Goal: Task Accomplishment & Management: Manage account settings

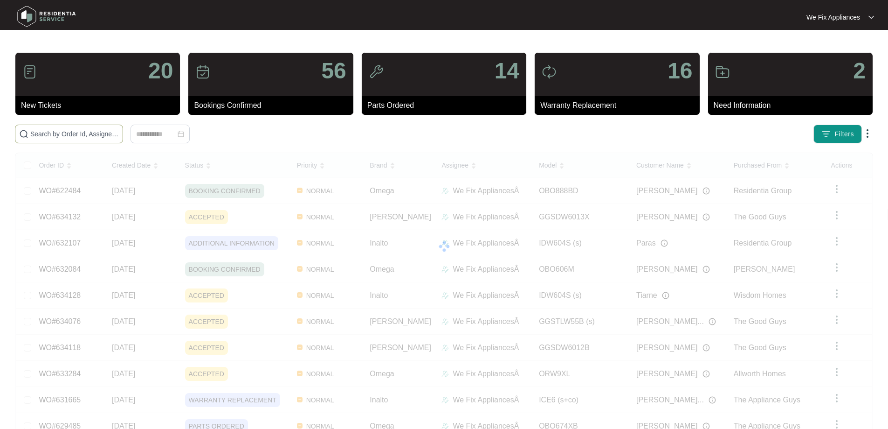
drag, startPoint x: 63, startPoint y: 126, endPoint x: 62, endPoint y: 134, distance: 7.9
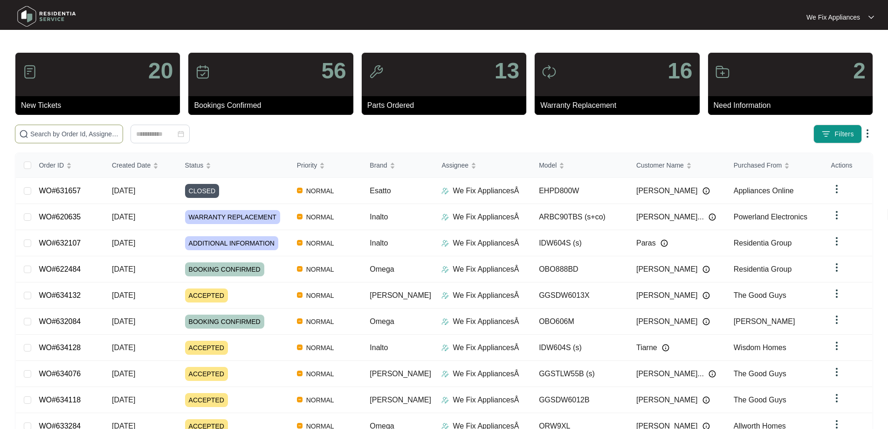
paste input "633632"
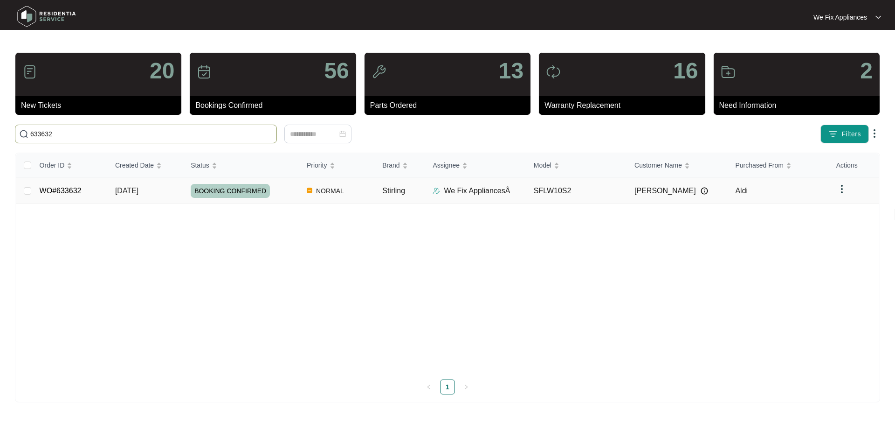
type input "633632"
click at [71, 192] on link "WO#633632" at bounding box center [61, 191] width 42 height 8
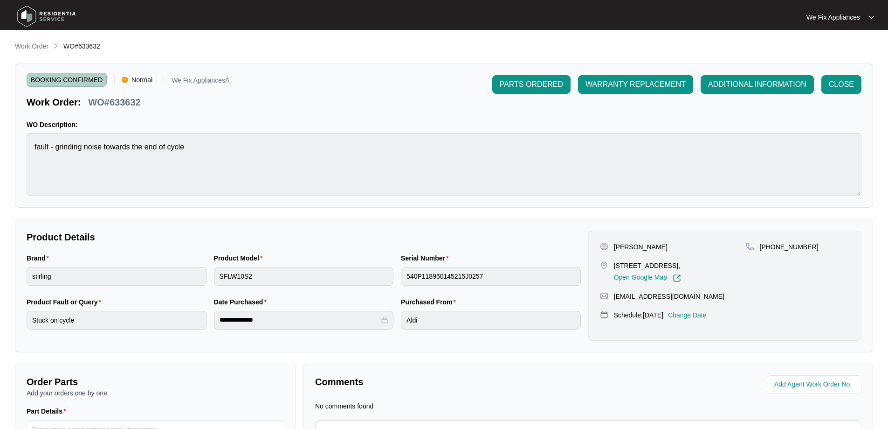
click at [703, 315] on p "Change Date" at bounding box center [687, 314] width 39 height 9
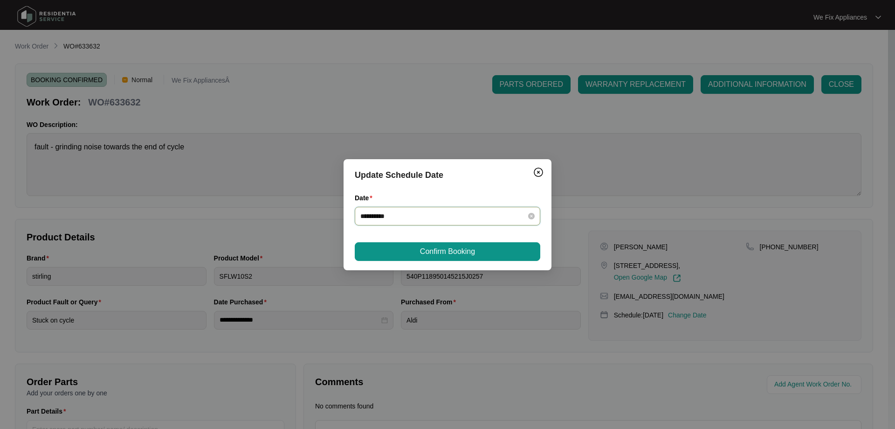
click at [468, 218] on input "**********" at bounding box center [441, 216] width 163 height 10
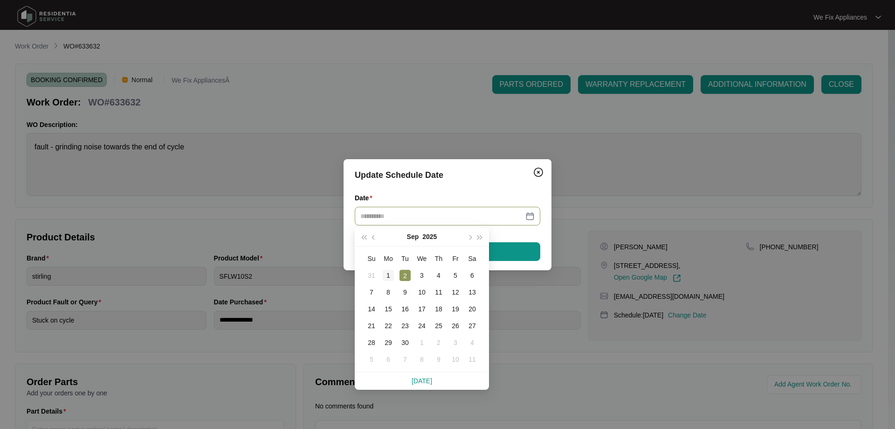
click at [385, 276] on div "1" at bounding box center [388, 275] width 11 height 11
type input "**********"
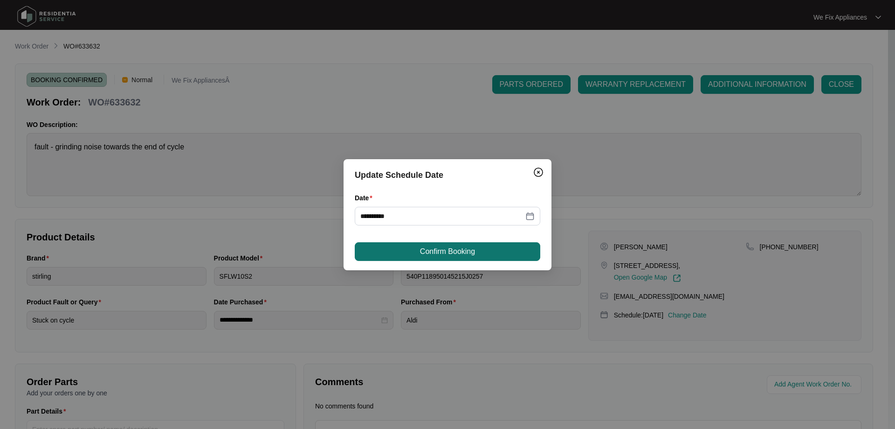
click at [420, 247] on span "Confirm Booking" at bounding box center [447, 251] width 55 height 11
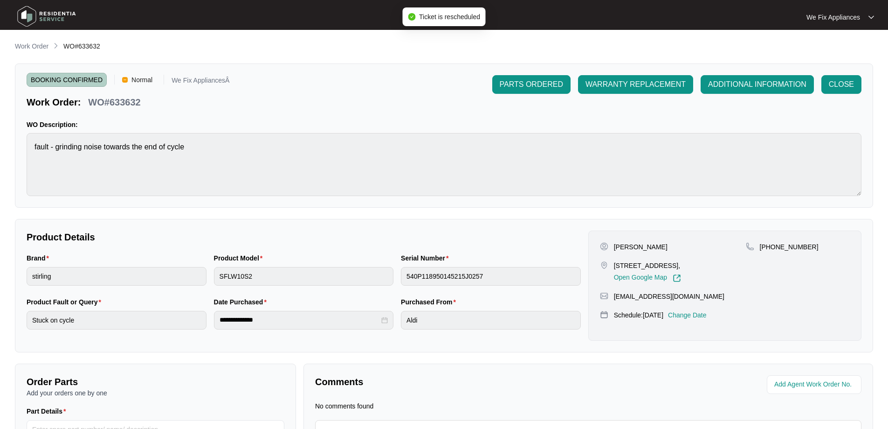
click at [50, 19] on img at bounding box center [46, 16] width 65 height 28
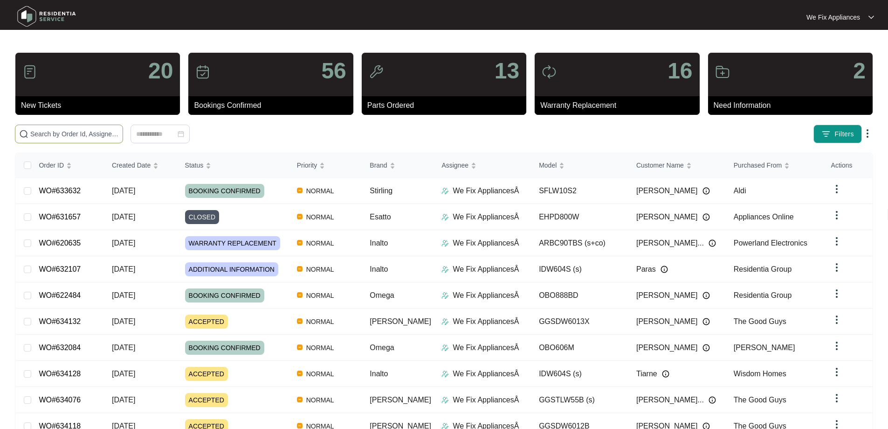
paste input "630742"
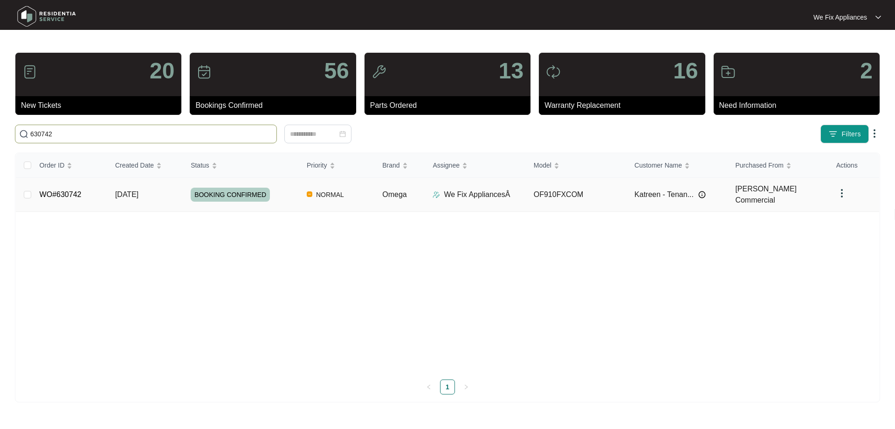
type input "630742"
click at [74, 192] on link "WO#630742" at bounding box center [61, 194] width 42 height 8
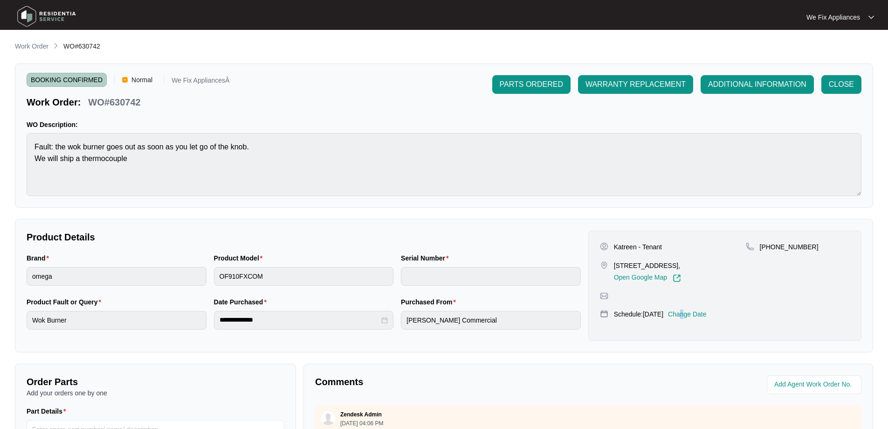
click at [695, 308] on div "Katreen - Tenant [STREET_ADDRESS], Open Google Map [PHONE_NUMBER] Schedule: [DA…" at bounding box center [724, 285] width 273 height 110
click at [694, 311] on p "Change Date" at bounding box center [687, 313] width 39 height 9
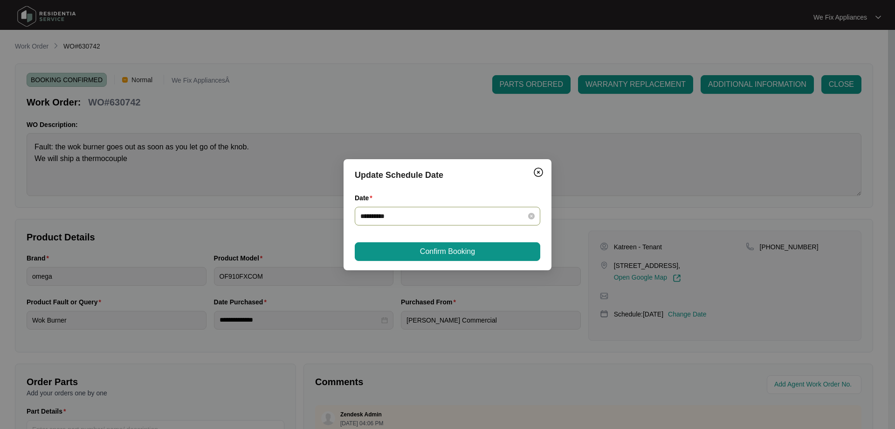
click at [421, 220] on input "**********" at bounding box center [441, 216] width 163 height 10
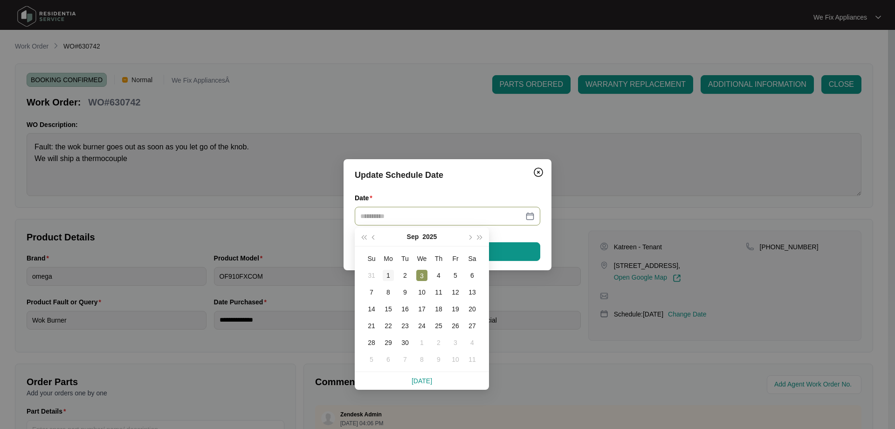
click at [391, 275] on div "1" at bounding box center [388, 275] width 11 height 11
type input "**********"
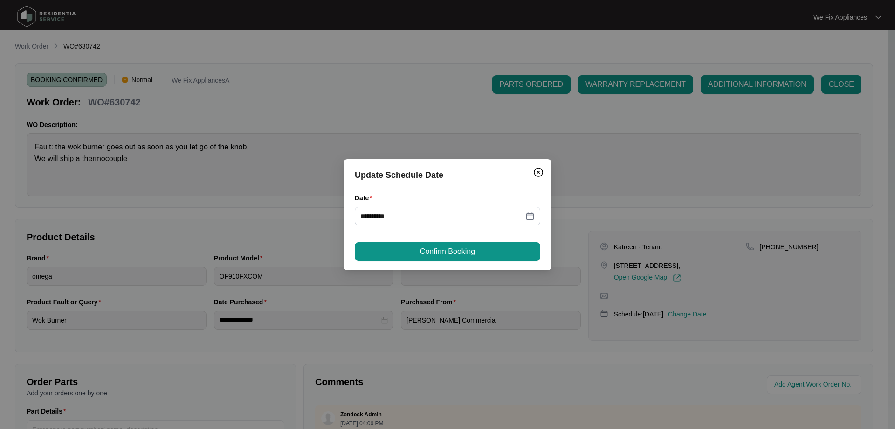
click at [428, 249] on span "Confirm Booking" at bounding box center [447, 251] width 55 height 11
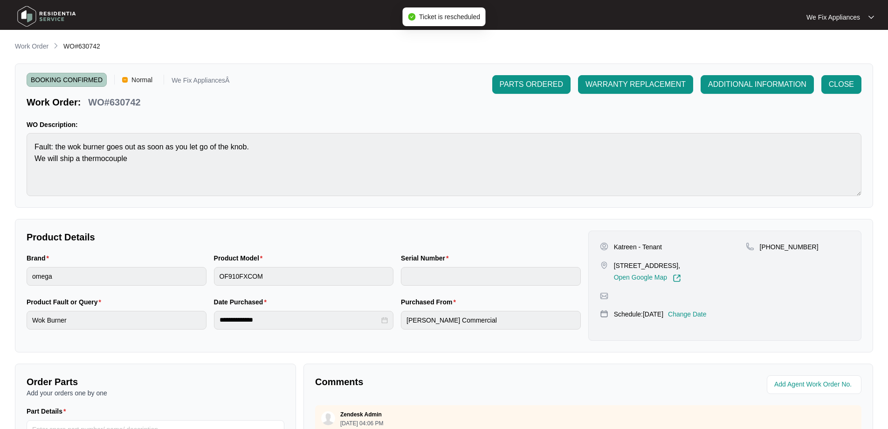
click at [61, 19] on img at bounding box center [46, 16] width 65 height 28
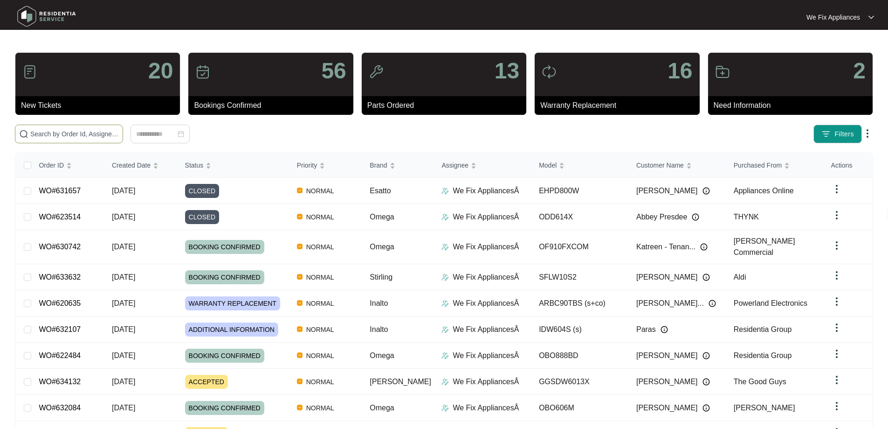
paste input "634132"
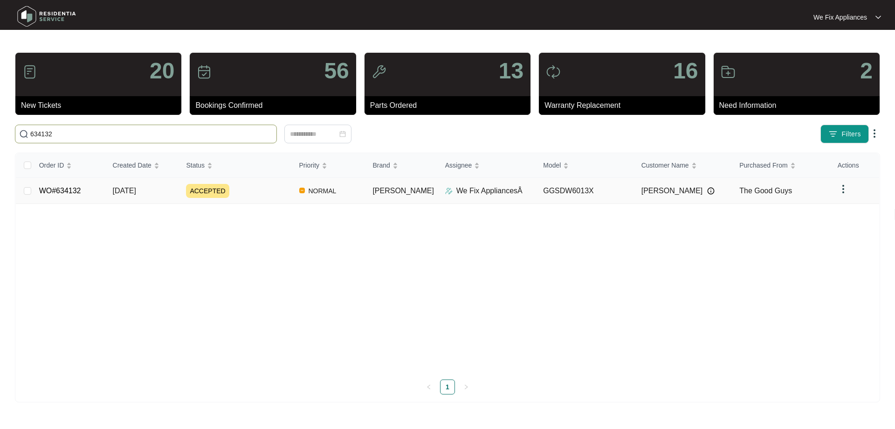
type input "634132"
click at [61, 189] on link "WO#634132" at bounding box center [60, 191] width 42 height 8
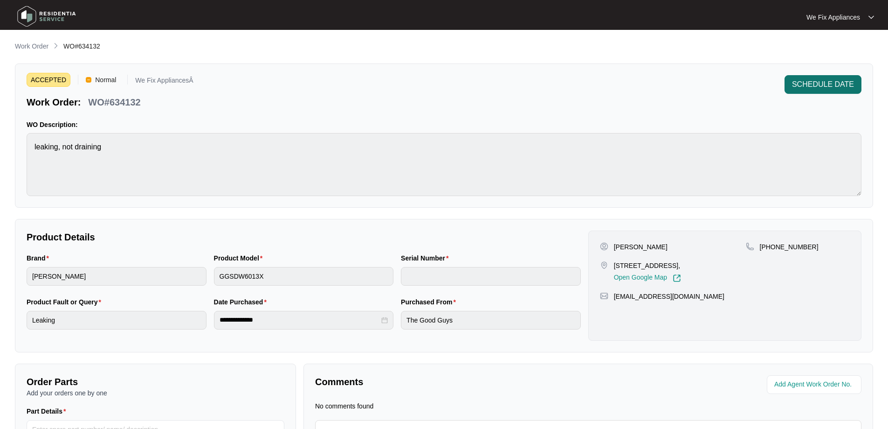
click at [820, 80] on span "SCHEDULE DATE" at bounding box center [823, 84] width 62 height 11
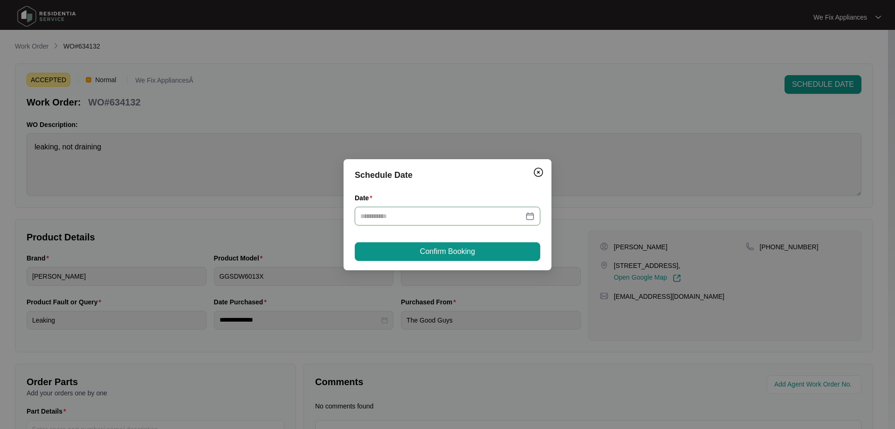
click at [433, 214] on input "Date" at bounding box center [441, 216] width 163 height 10
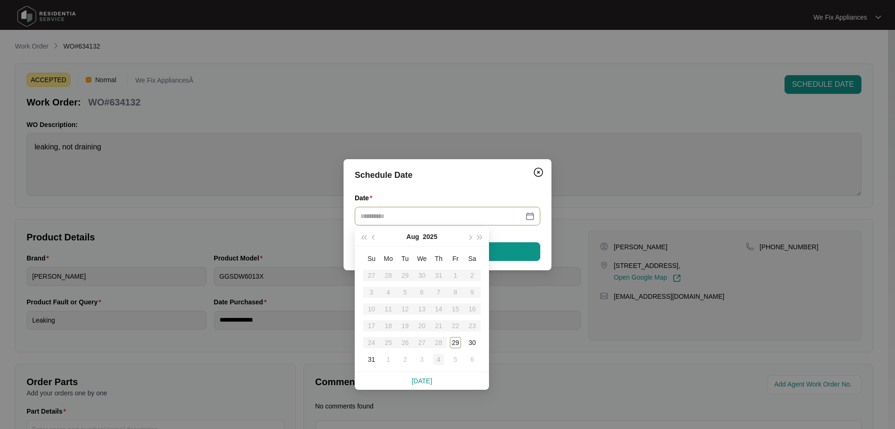
type input "**********"
click at [425, 357] on div "3" at bounding box center [421, 358] width 11 height 11
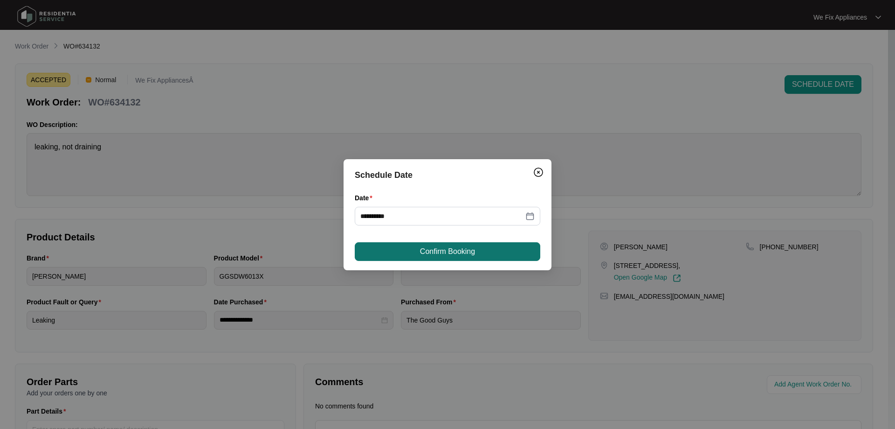
click at [432, 250] on span "Confirm Booking" at bounding box center [447, 251] width 55 height 11
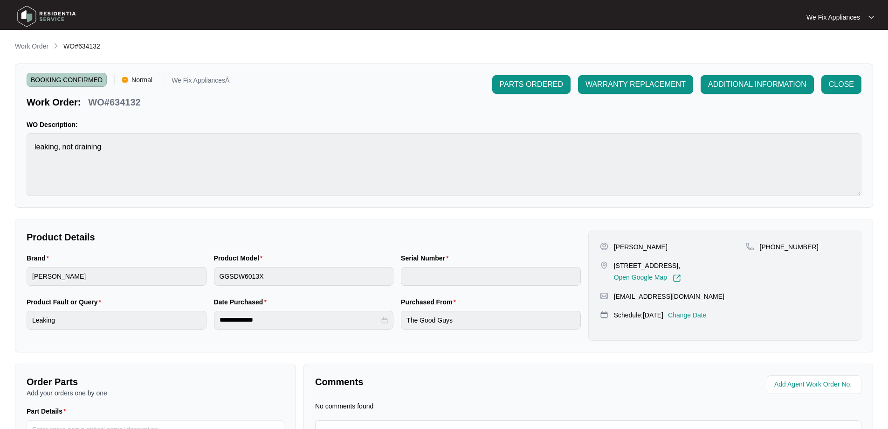
click at [37, 21] on img at bounding box center [46, 16] width 65 height 28
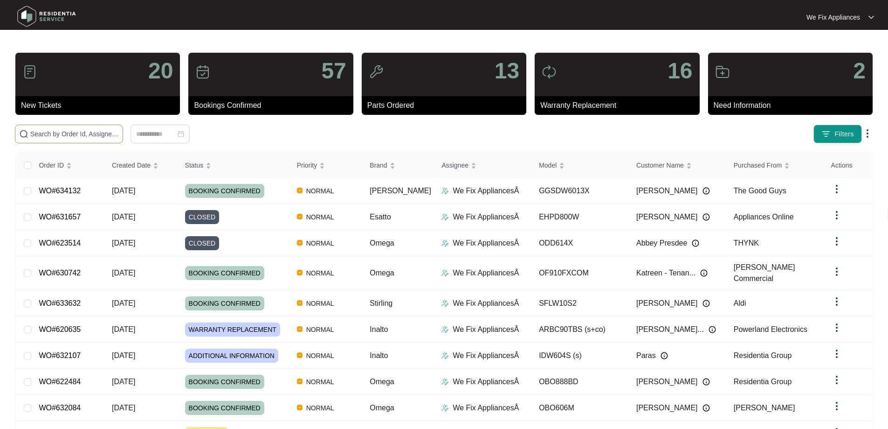
drag, startPoint x: 82, startPoint y: 128, endPoint x: 61, endPoint y: 125, distance: 21.7
drag, startPoint x: 61, startPoint y: 125, endPoint x: 40, endPoint y: 145, distance: 28.7
drag, startPoint x: 40, startPoint y: 145, endPoint x: 42, endPoint y: 132, distance: 12.4
paste input "634132"
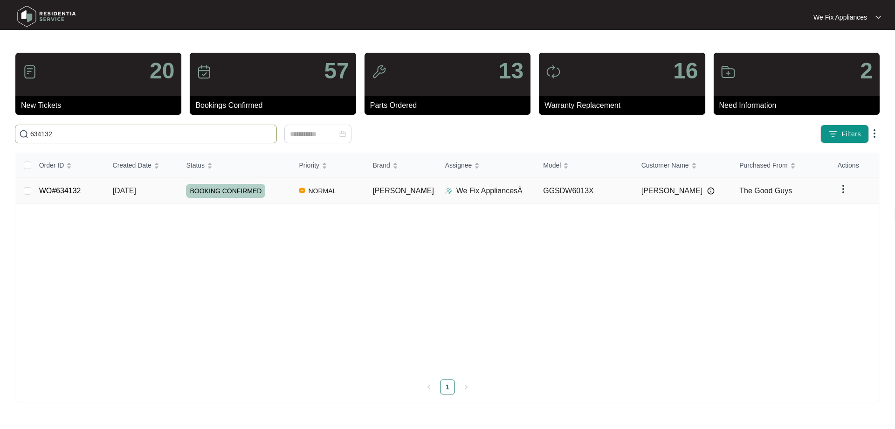
type input "634132"
click at [61, 187] on link "WO#634132" at bounding box center [60, 191] width 42 height 8
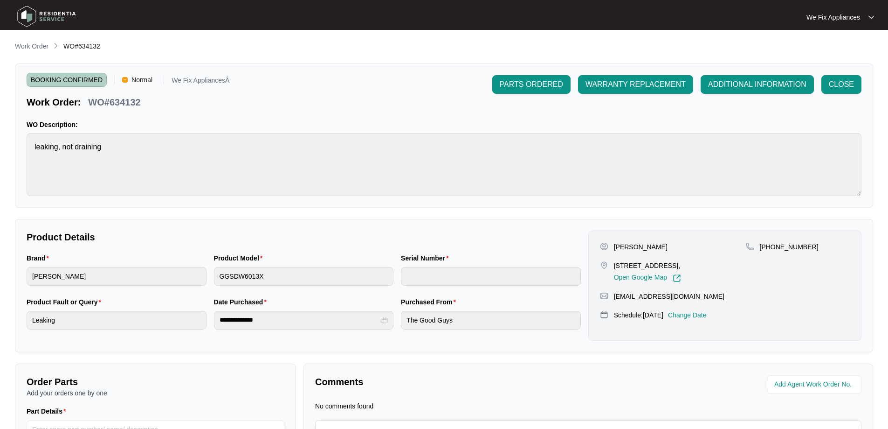
drag, startPoint x: 61, startPoint y: 19, endPoint x: 85, endPoint y: 3, distance: 28.8
click at [61, 19] on img at bounding box center [46, 16] width 65 height 28
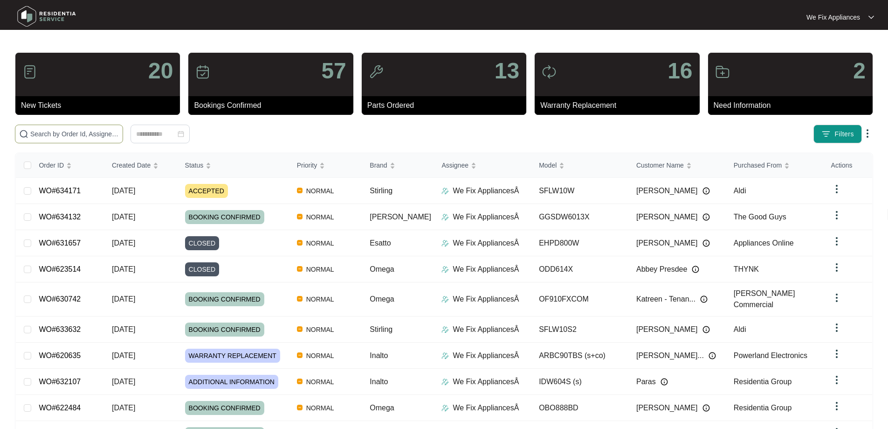
paste input "634118"
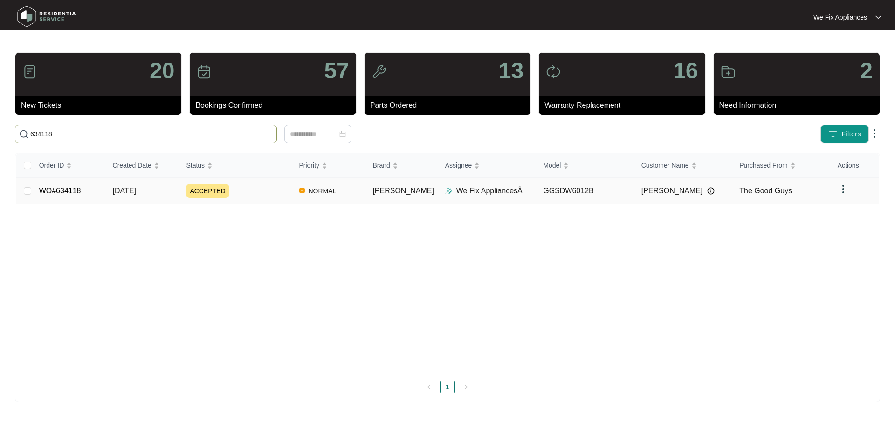
type input "634118"
click at [61, 187] on link "WO#634118" at bounding box center [60, 191] width 42 height 8
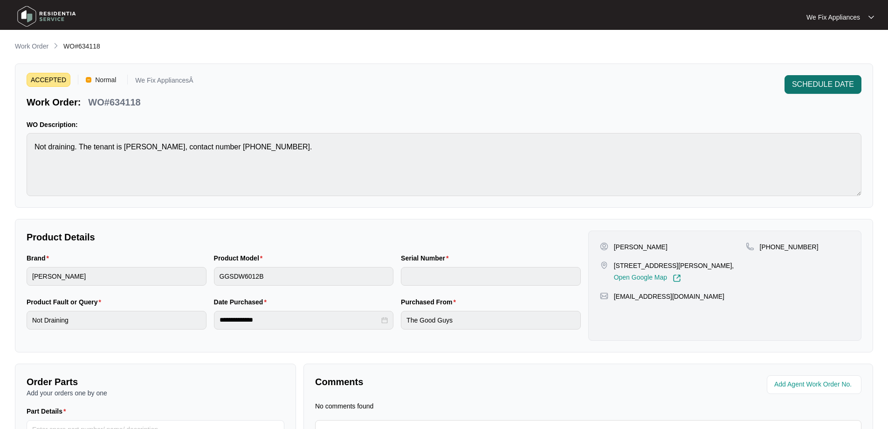
click at [851, 84] on span "SCHEDULE DATE" at bounding box center [823, 84] width 62 height 11
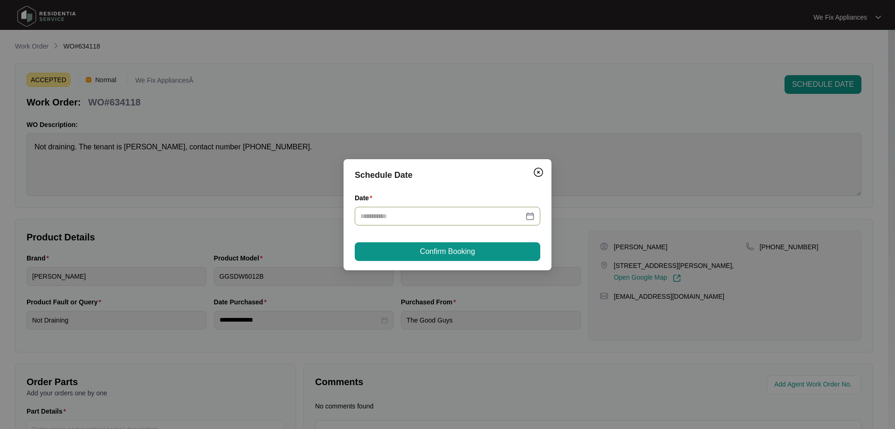
click at [407, 215] on input "Date" at bounding box center [441, 216] width 163 height 10
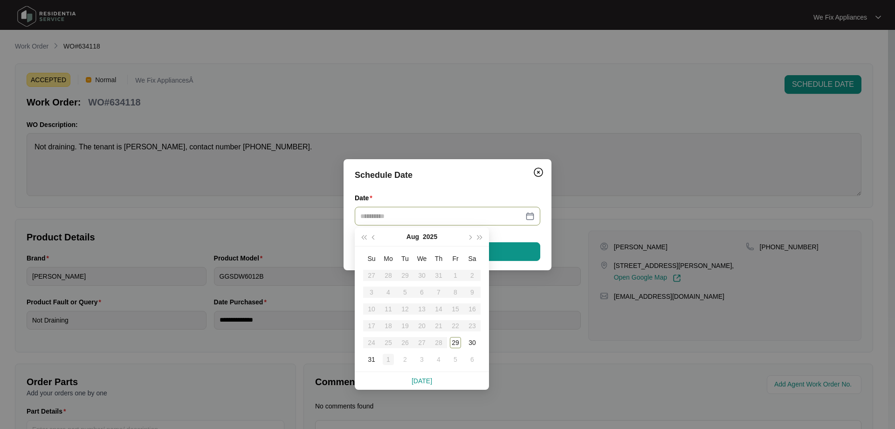
type input "**********"
click at [383, 359] on div "1" at bounding box center [388, 358] width 11 height 11
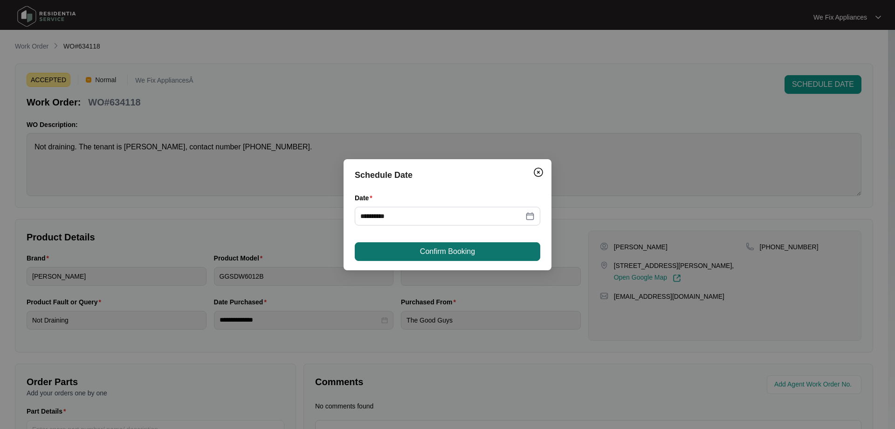
click at [436, 254] on span "Confirm Booking" at bounding box center [447, 251] width 55 height 11
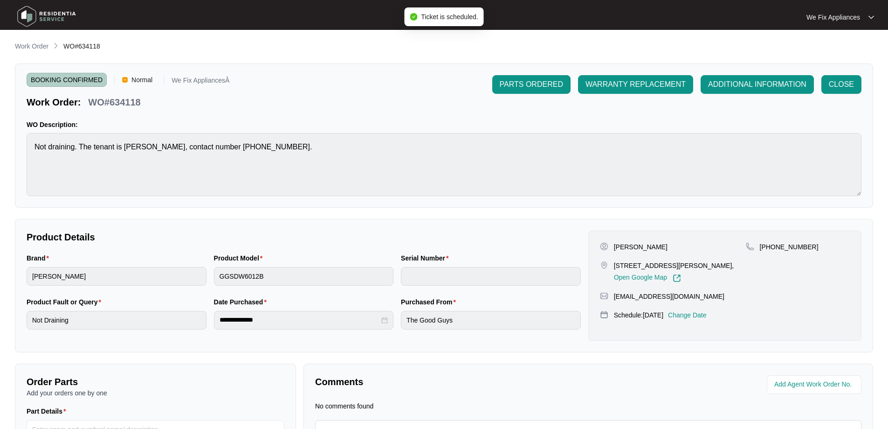
click at [46, 20] on img at bounding box center [46, 16] width 65 height 28
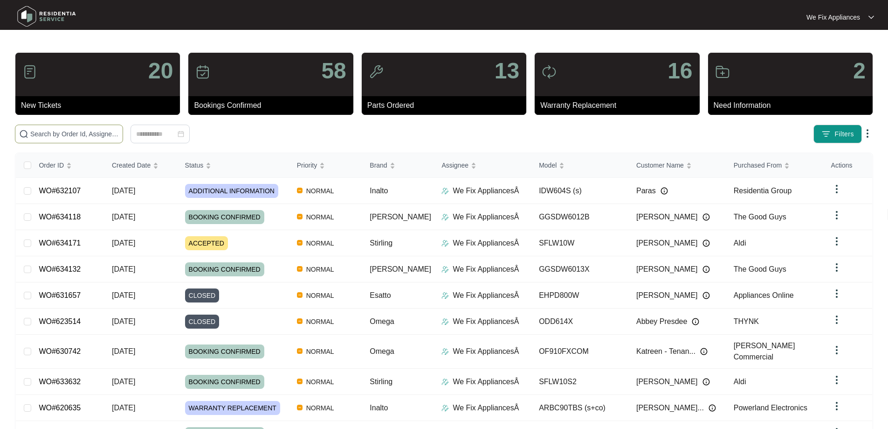
paste input "633481"
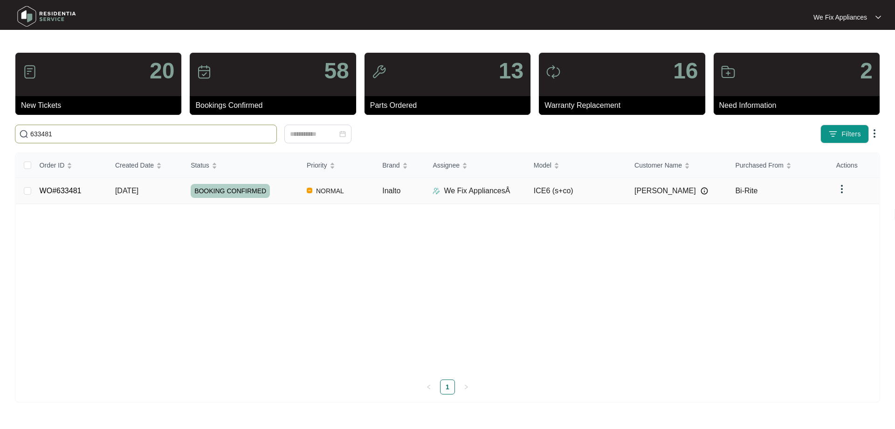
type input "633481"
click at [61, 192] on link "WO#633481" at bounding box center [61, 191] width 42 height 8
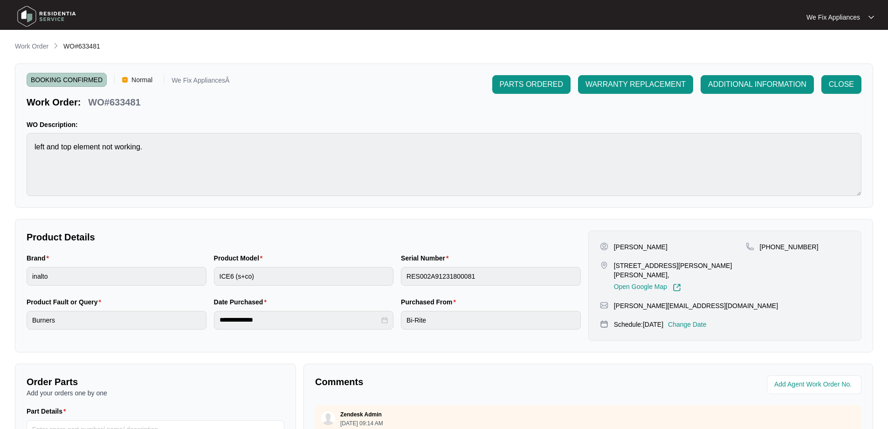
click at [707, 319] on p "Change Date" at bounding box center [687, 323] width 39 height 9
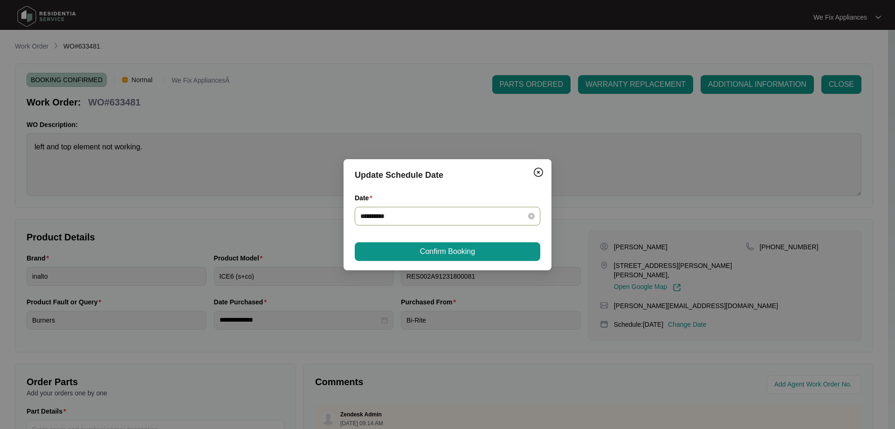
click at [410, 211] on input "**********" at bounding box center [441, 216] width 163 height 10
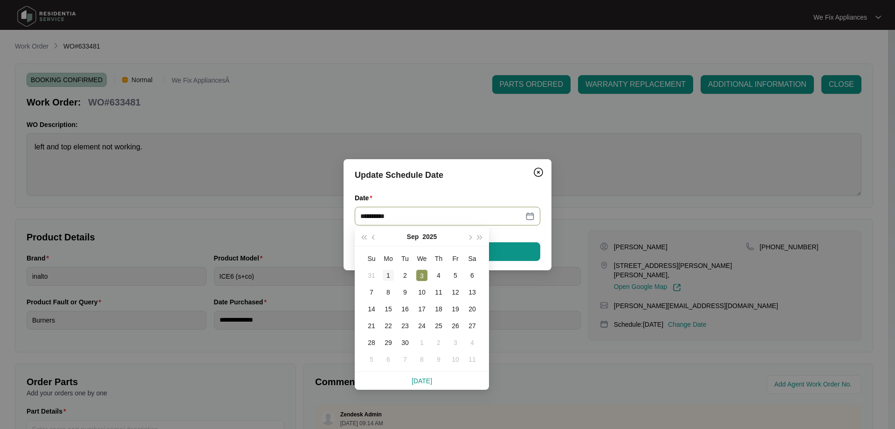
type input "**********"
click at [385, 273] on div "1" at bounding box center [388, 275] width 11 height 11
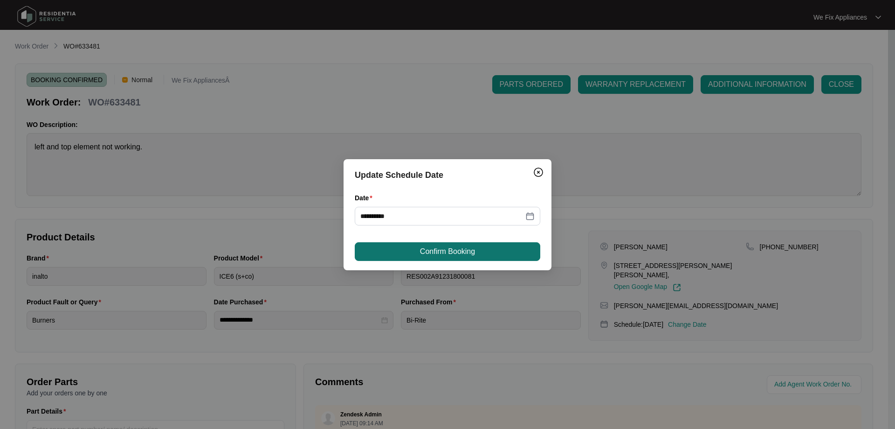
click at [394, 251] on button "Confirm Booking" at bounding box center [448, 251] width 186 height 19
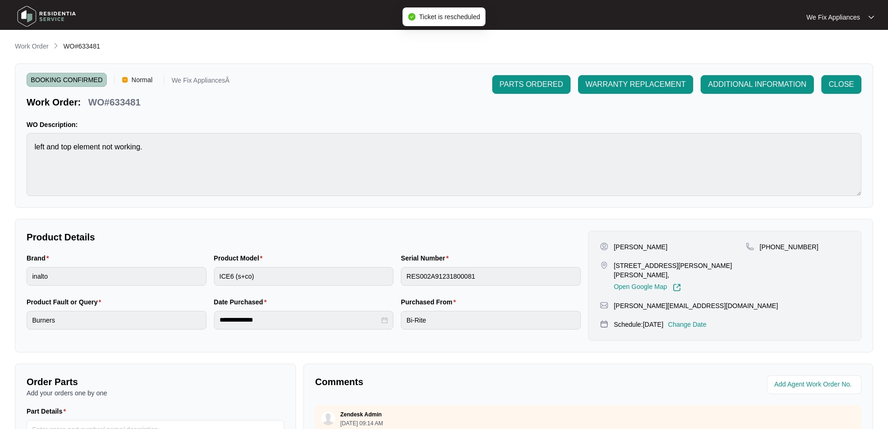
click at [53, 15] on img at bounding box center [46, 16] width 65 height 28
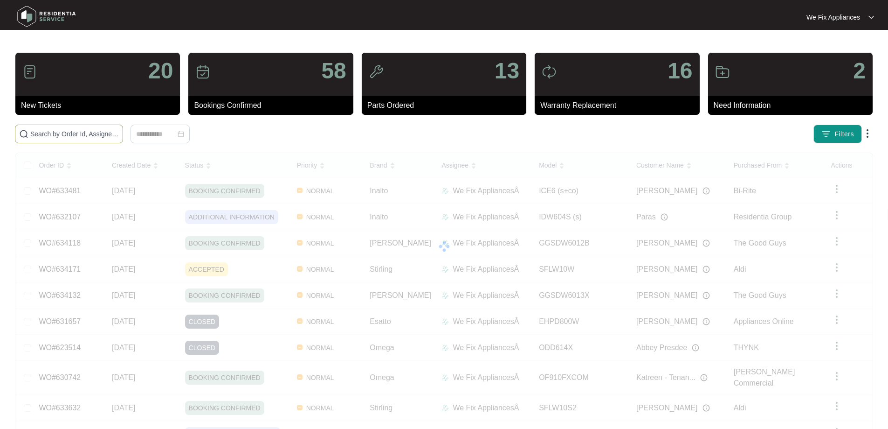
paste input "634171"
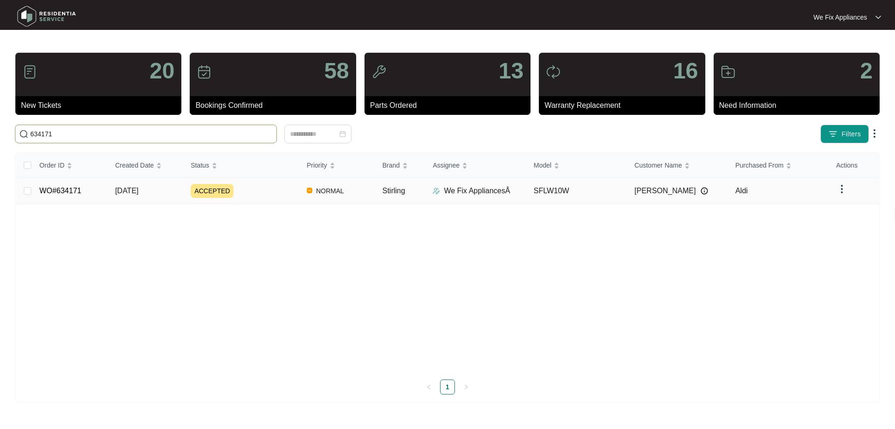
type input "634171"
click at [60, 187] on link "WO#634171" at bounding box center [61, 191] width 42 height 8
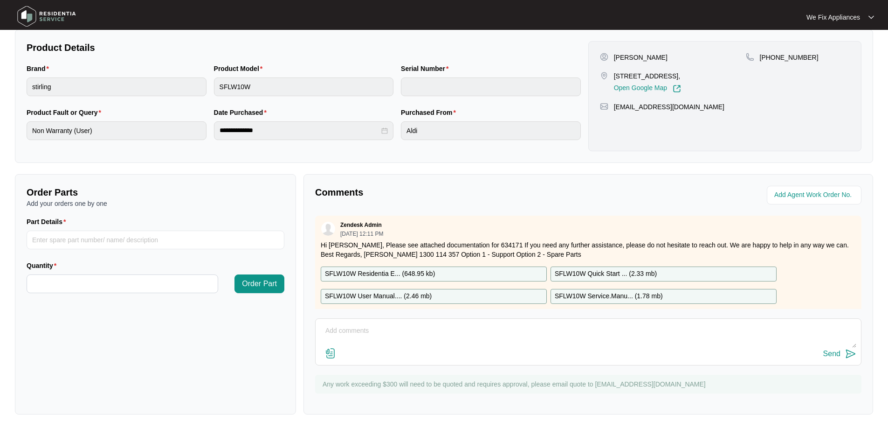
scroll to position [190, 0]
click at [454, 325] on textarea at bounding box center [588, 335] width 536 height 24
type textarea "Hi guys, just fyi - left msg for customer thank you."
click at [830, 347] on button "Send" at bounding box center [839, 353] width 33 height 13
click at [47, 20] on img at bounding box center [46, 16] width 65 height 28
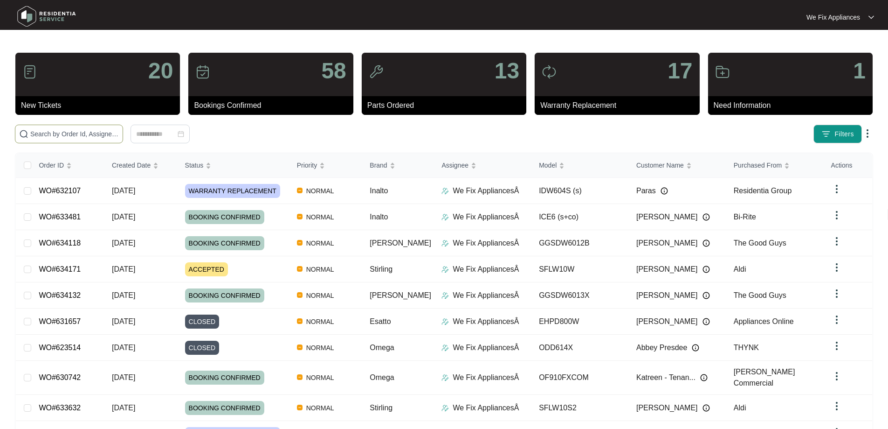
drag, startPoint x: 55, startPoint y: 127, endPoint x: 45, endPoint y: 135, distance: 12.5
paste input "634076"
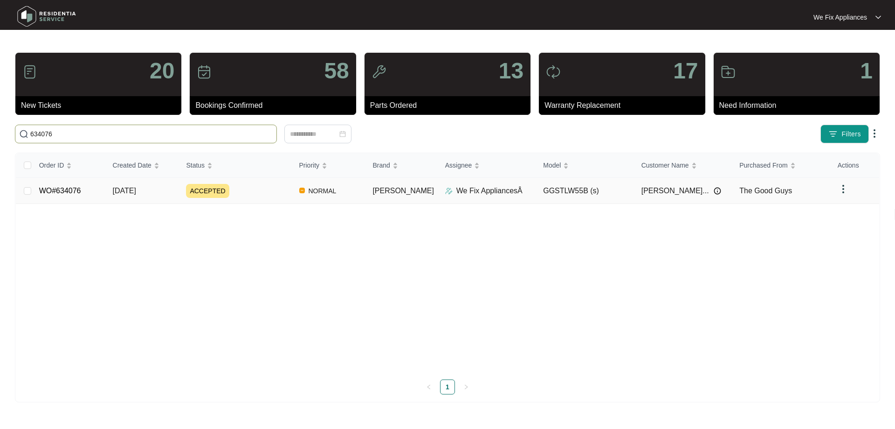
type input "634076"
click at [68, 187] on link "WO#634076" at bounding box center [60, 191] width 42 height 8
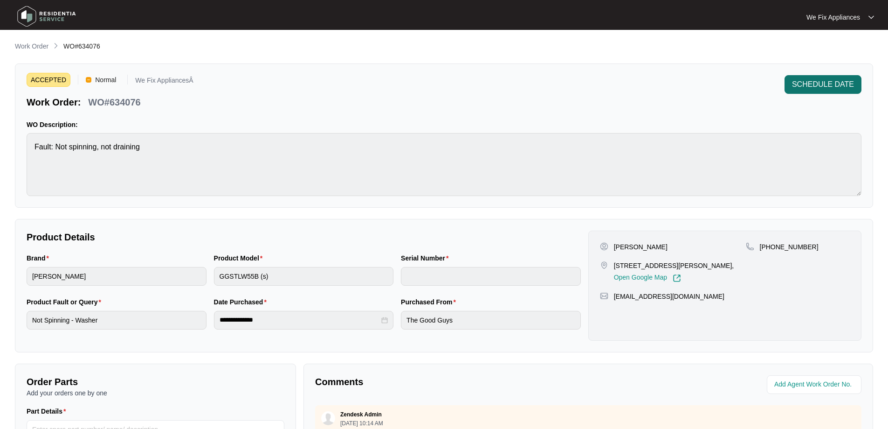
click at [828, 79] on span "SCHEDULE DATE" at bounding box center [823, 84] width 62 height 11
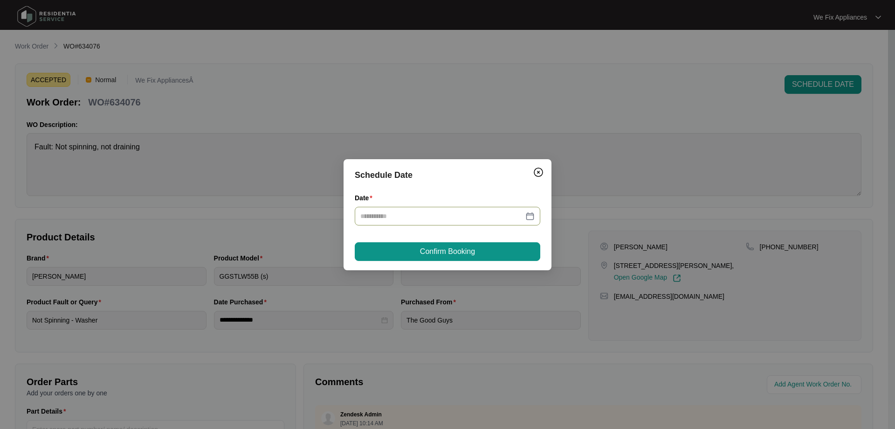
click at [405, 209] on div at bounding box center [448, 216] width 186 height 19
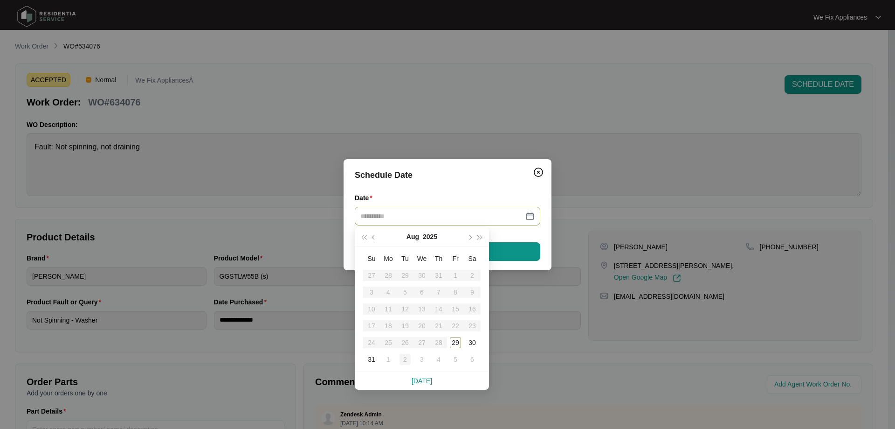
type input "**********"
click at [407, 359] on div "2" at bounding box center [405, 358] width 11 height 11
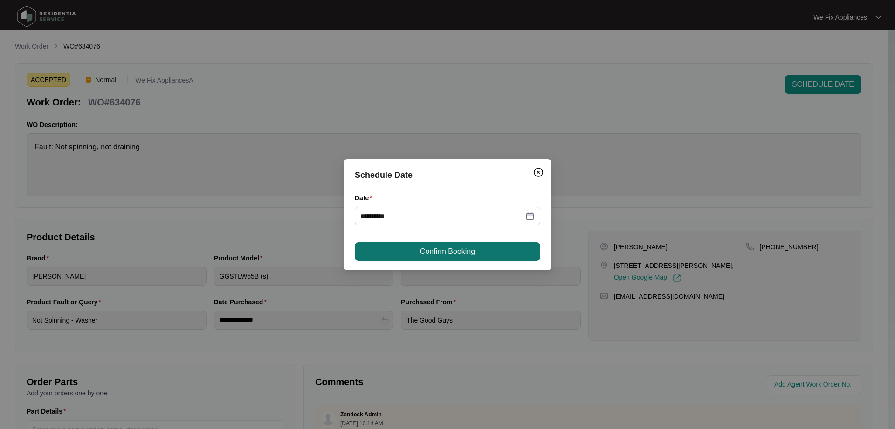
click at [429, 246] on span "Confirm Booking" at bounding box center [447, 251] width 55 height 11
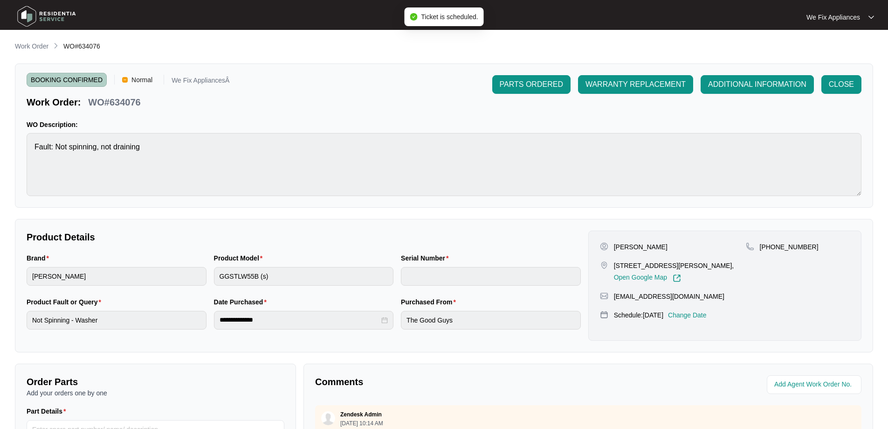
click at [51, 14] on img at bounding box center [46, 16] width 65 height 28
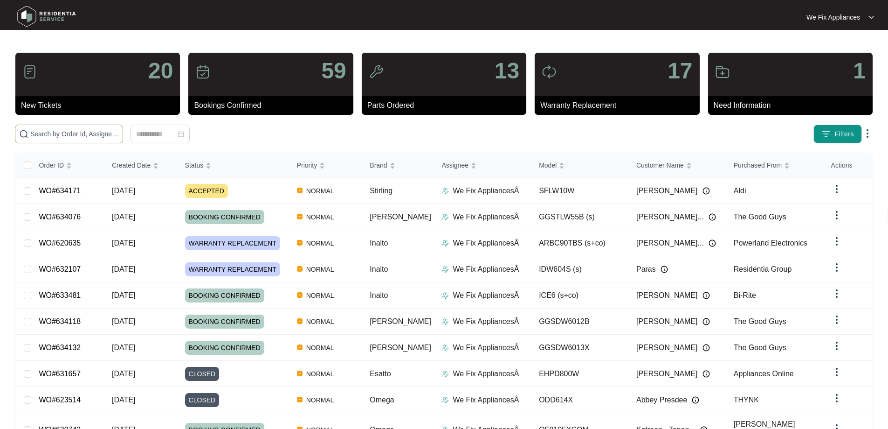
paste input "631008"
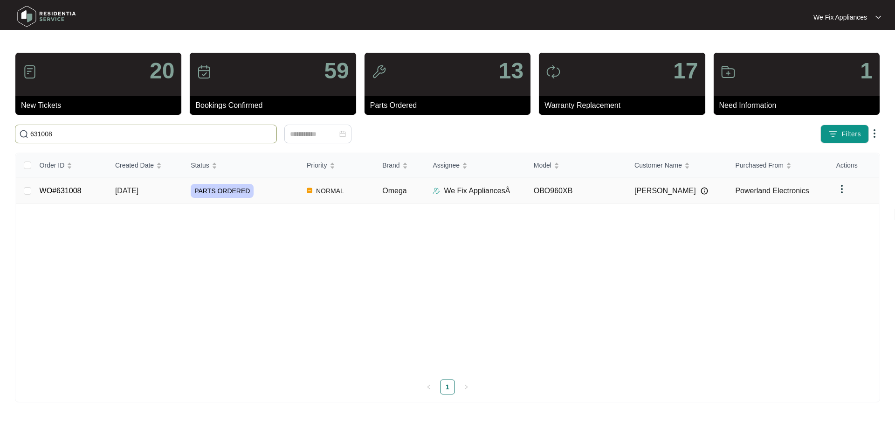
type input "631008"
click at [68, 192] on link "WO#631008" at bounding box center [61, 191] width 42 height 8
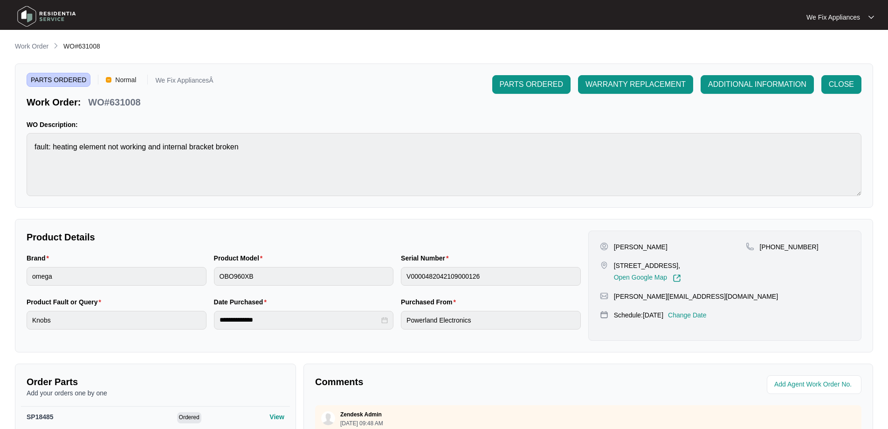
click at [707, 313] on p "Change Date" at bounding box center [687, 314] width 39 height 9
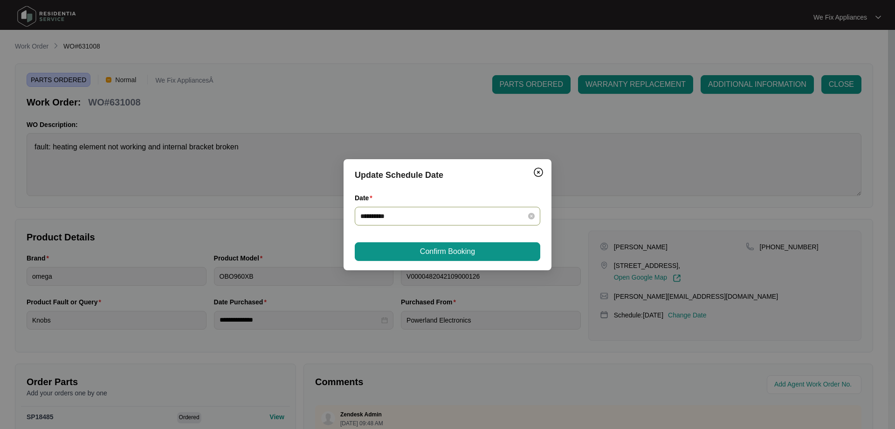
click at [422, 207] on div "**********" at bounding box center [448, 216] width 186 height 19
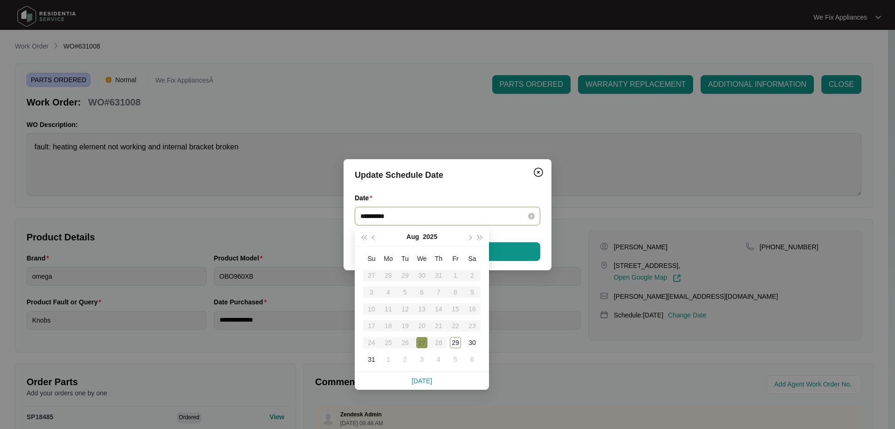
click at [420, 216] on input "**********" at bounding box center [441, 216] width 163 height 10
click at [422, 355] on div "3" at bounding box center [421, 358] width 11 height 11
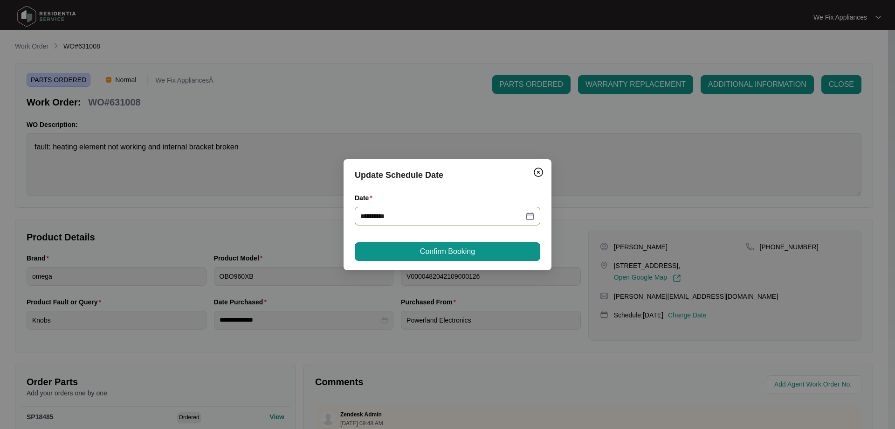
type input "**********"
click at [453, 242] on button "Confirm Booking" at bounding box center [448, 251] width 186 height 19
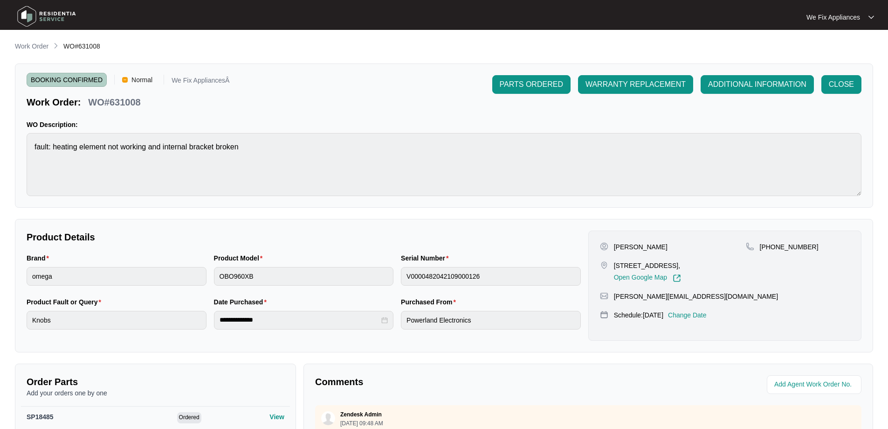
click at [45, 13] on img at bounding box center [46, 16] width 65 height 28
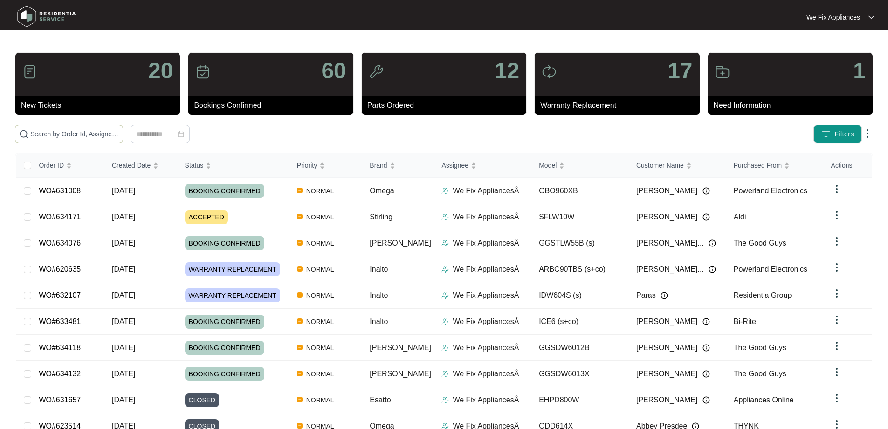
drag, startPoint x: 111, startPoint y: 128, endPoint x: 38, endPoint y: 137, distance: 73.7
paste input "633629"
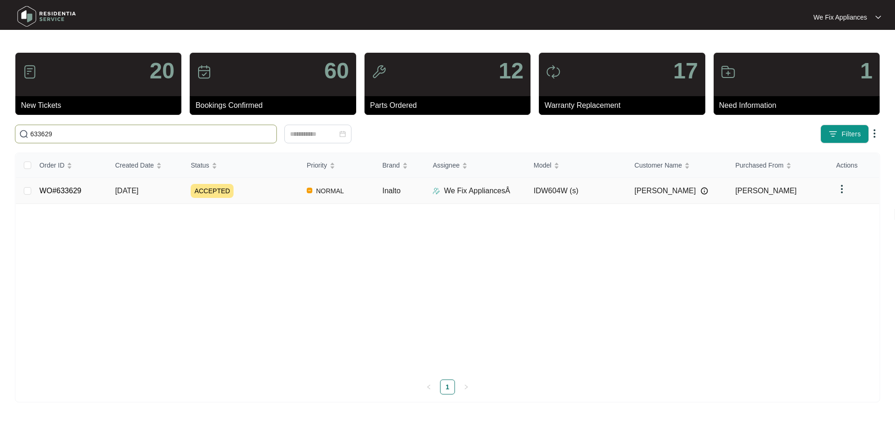
type input "633629"
click at [43, 191] on link "WO#633629" at bounding box center [61, 191] width 42 height 8
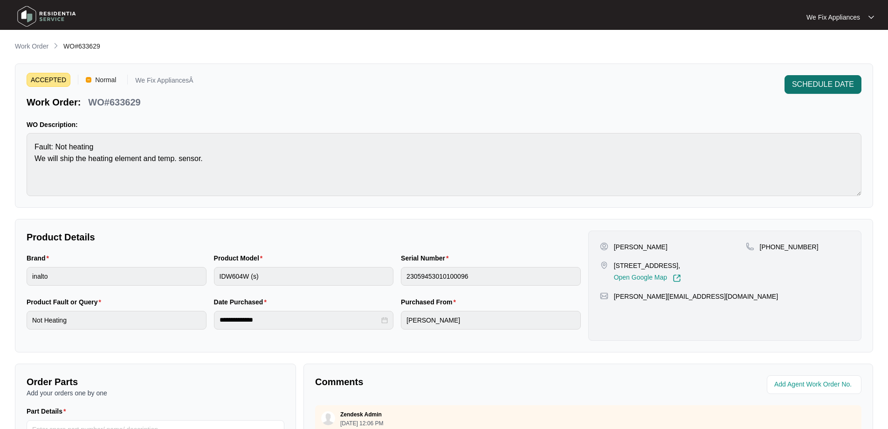
click at [831, 87] on span "SCHEDULE DATE" at bounding box center [823, 84] width 62 height 11
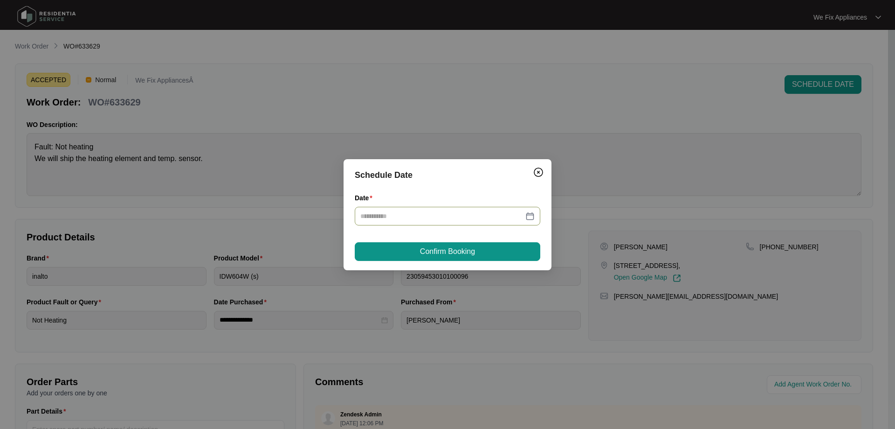
click at [420, 211] on input "Date" at bounding box center [441, 216] width 163 height 10
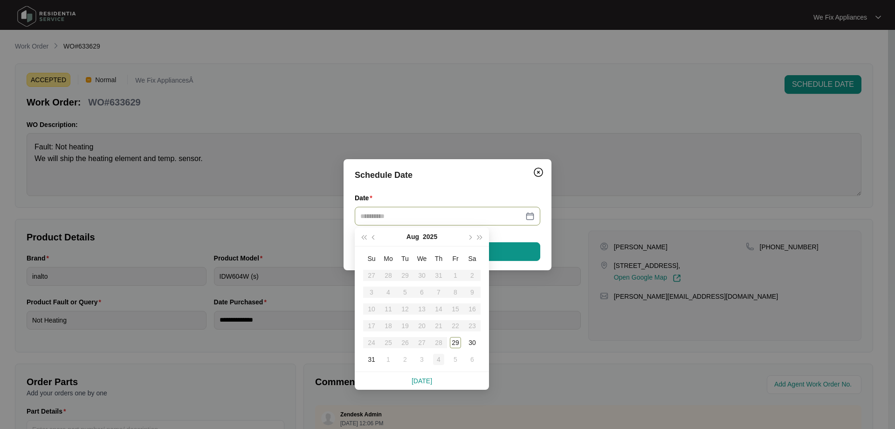
click at [439, 353] on div "4" at bounding box center [438, 358] width 11 height 11
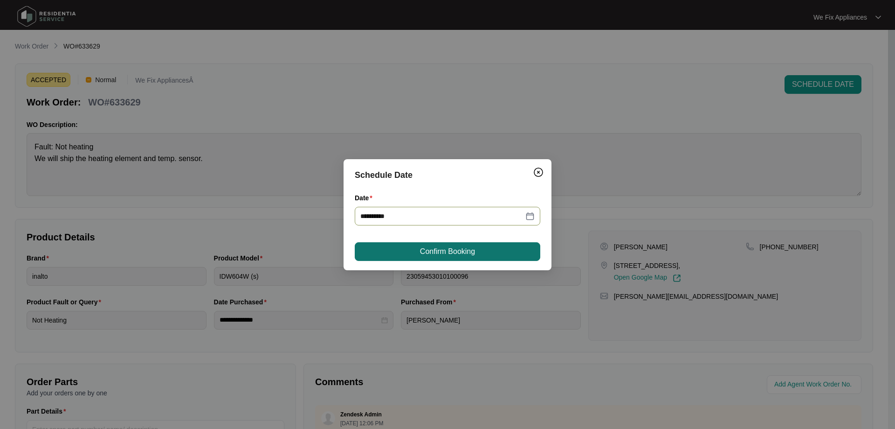
type input "**********"
click at [425, 253] on span "Confirm Booking" at bounding box center [447, 251] width 55 height 11
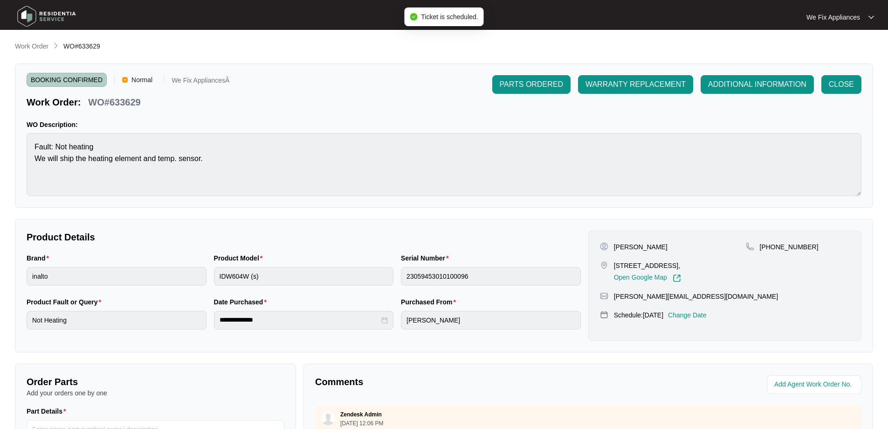
click at [59, 14] on img at bounding box center [46, 16] width 65 height 28
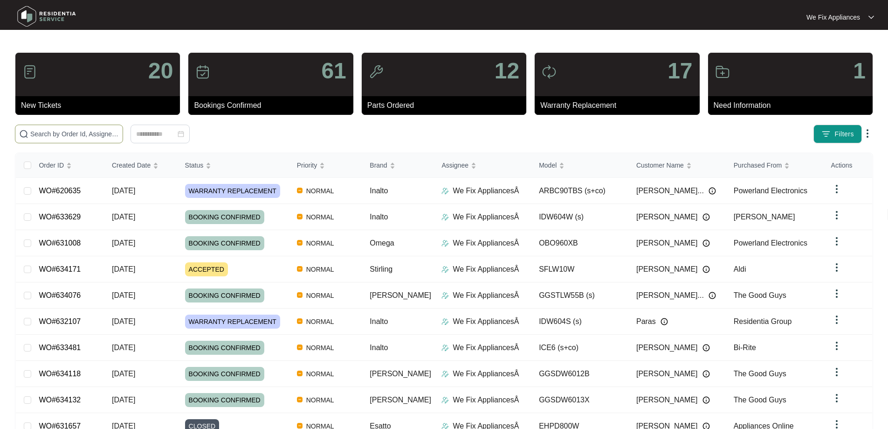
paste input "631079"
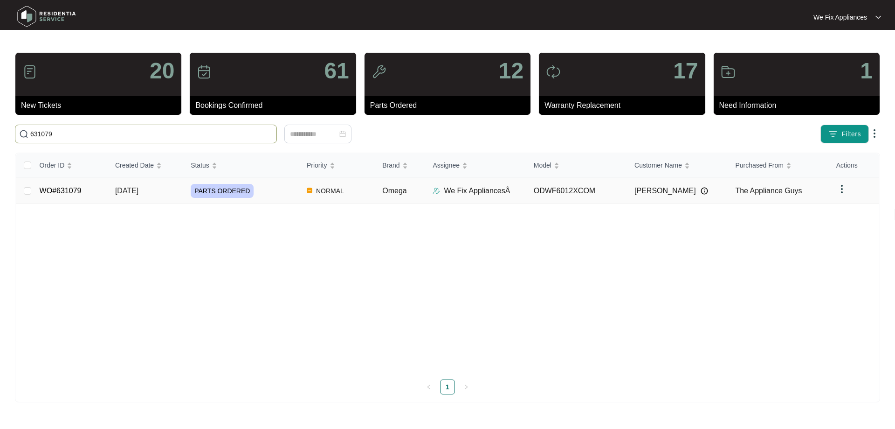
type input "631079"
click at [57, 191] on link "WO#631079" at bounding box center [61, 191] width 42 height 8
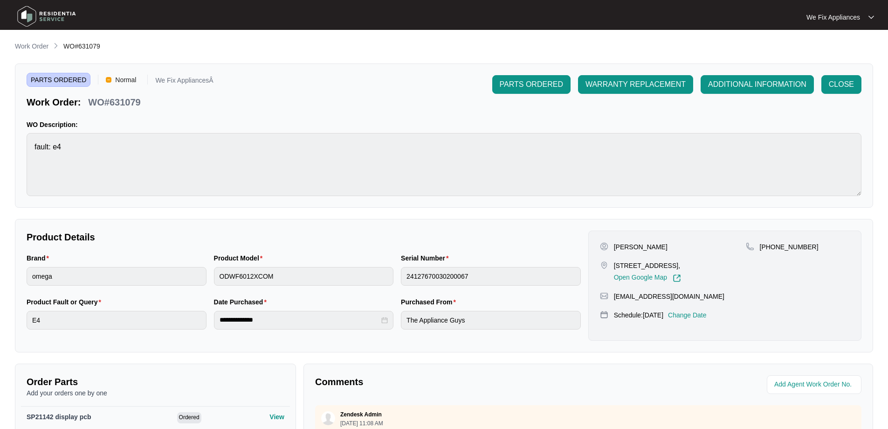
click at [707, 313] on p "Change Date" at bounding box center [687, 314] width 39 height 9
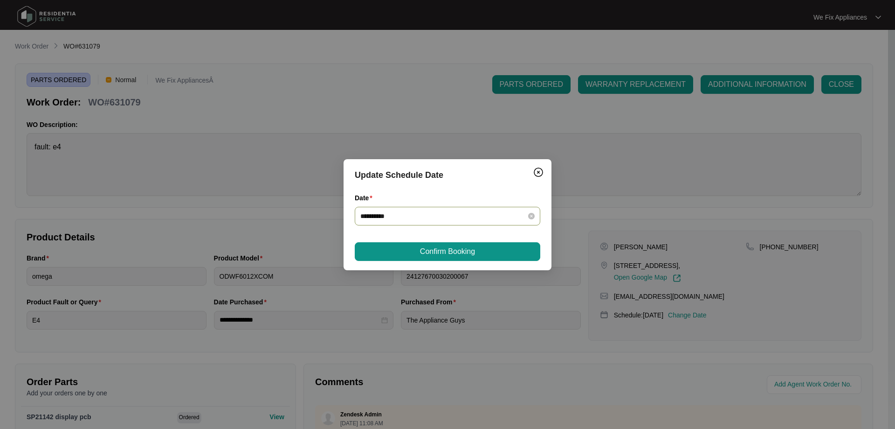
drag, startPoint x: 416, startPoint y: 217, endPoint x: 416, endPoint y: 223, distance: 6.5
click at [416, 217] on input "**********" at bounding box center [441, 216] width 163 height 10
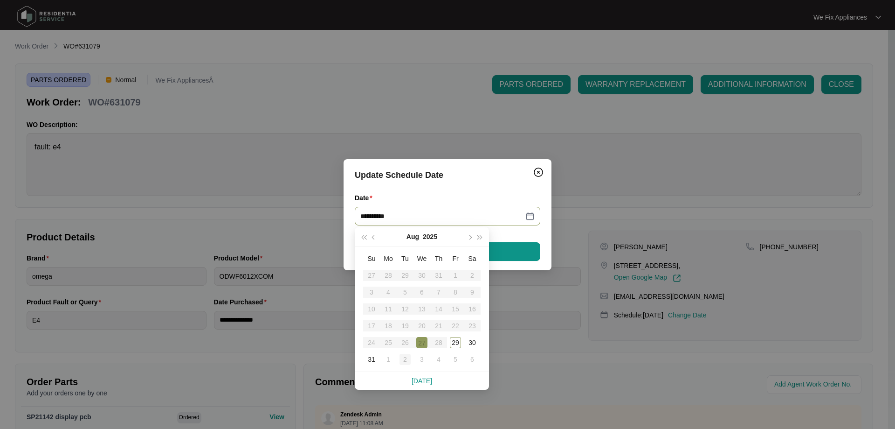
type input "**********"
click at [401, 357] on div "2" at bounding box center [405, 358] width 11 height 11
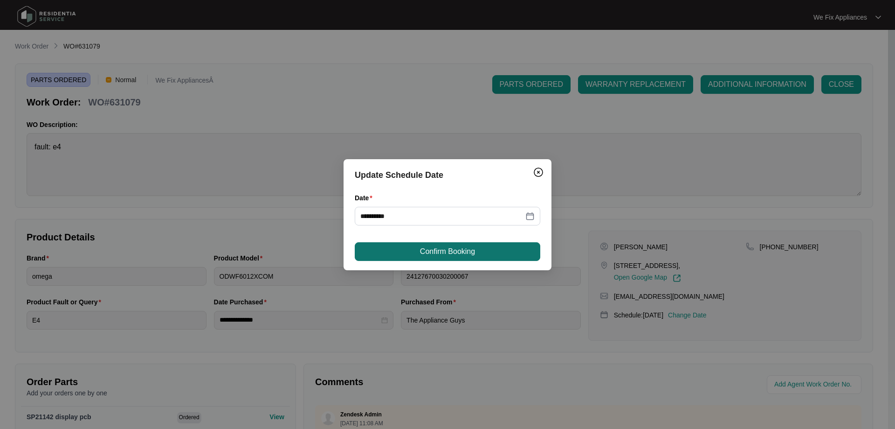
click at [464, 247] on span "Confirm Booking" at bounding box center [447, 251] width 55 height 11
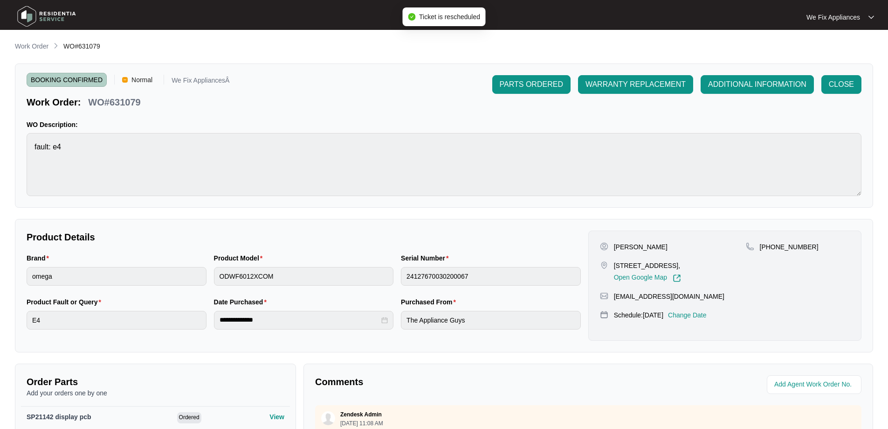
click at [61, 18] on img at bounding box center [46, 16] width 65 height 28
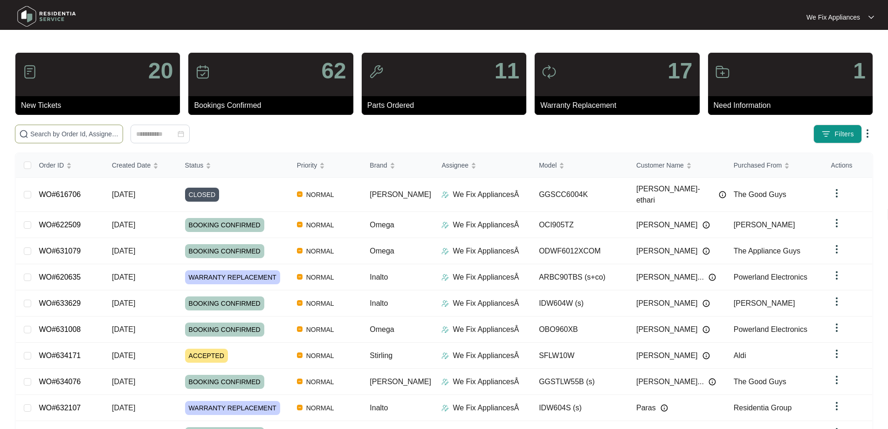
paste input "634128"
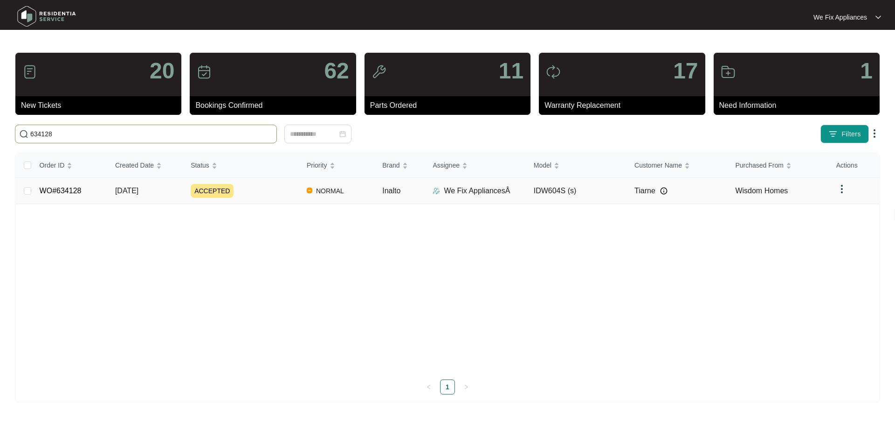
type input "634128"
click at [59, 188] on link "WO#634128" at bounding box center [61, 191] width 42 height 8
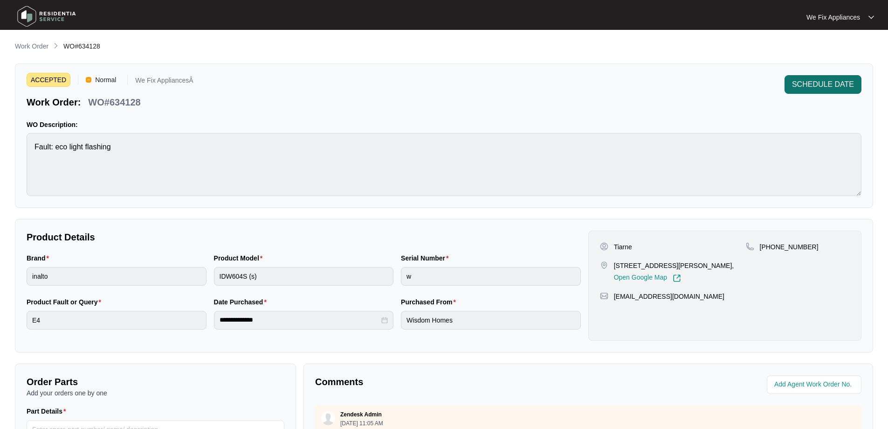
click at [848, 93] on button "SCHEDULE DATE" at bounding box center [823, 84] width 77 height 19
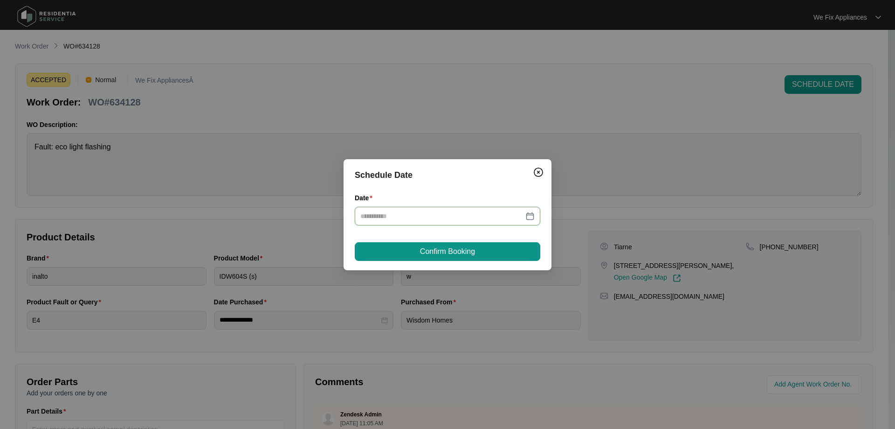
click at [415, 211] on input "Date" at bounding box center [441, 216] width 163 height 10
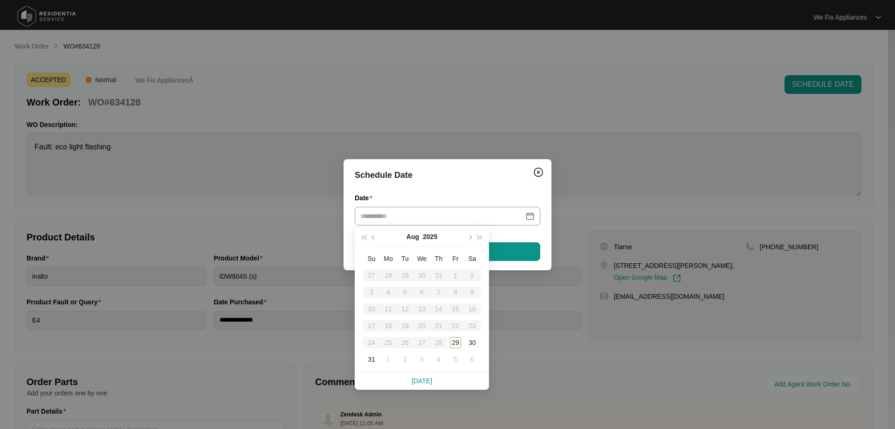
type input "**********"
click at [439, 357] on div "4" at bounding box center [438, 358] width 11 height 11
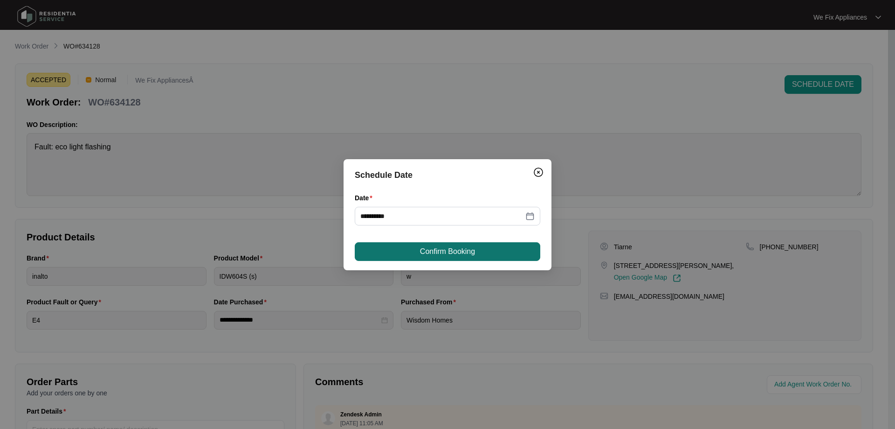
click at [470, 256] on span "Confirm Booking" at bounding box center [447, 251] width 55 height 11
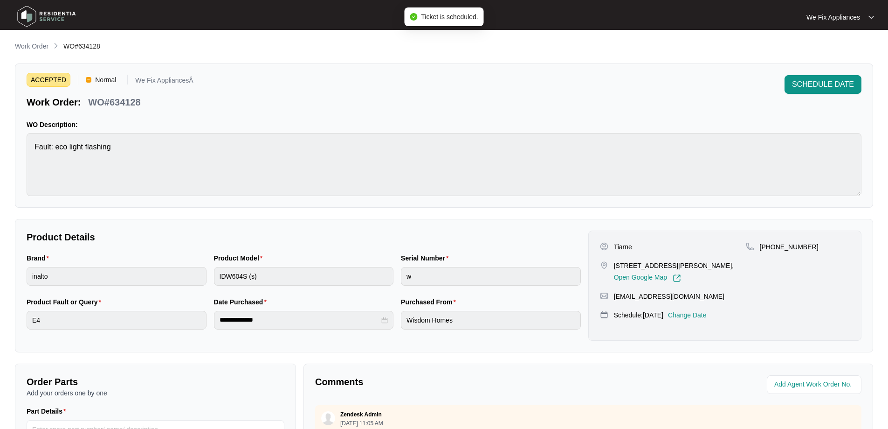
click at [62, 18] on img at bounding box center [46, 16] width 65 height 28
